Goal: Transaction & Acquisition: Subscribe to service/newsletter

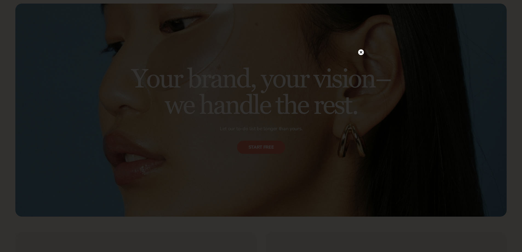
scroll to position [1441, 0]
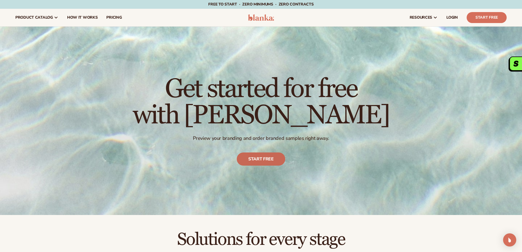
click at [263, 159] on link "Start free" at bounding box center [261, 158] width 49 height 13
click at [112, 15] on link "pricing" at bounding box center [114, 18] width 24 height 18
